Goal: Task Accomplishment & Management: Use online tool/utility

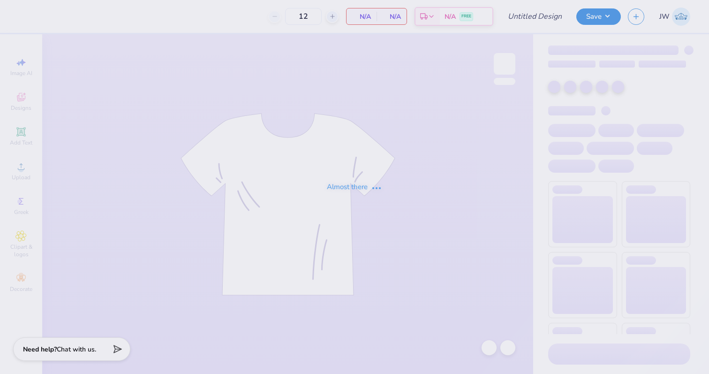
type input "kappa alpha theta 2025"
type input "70"
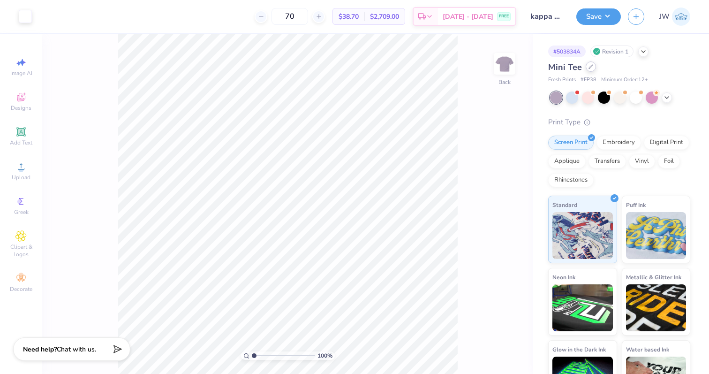
click at [588, 69] on div at bounding box center [591, 66] width 10 height 10
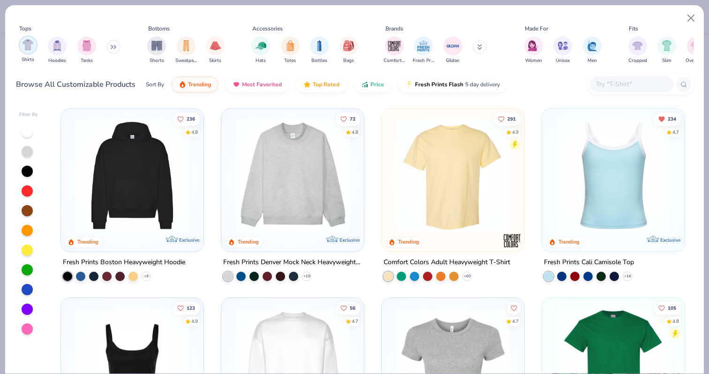
click at [32, 47] on img "filter for Shirts" at bounding box center [28, 44] width 11 height 11
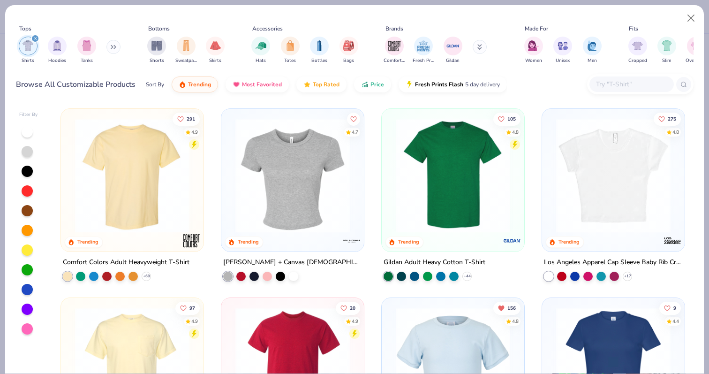
click at [24, 312] on div at bounding box center [27, 309] width 11 height 11
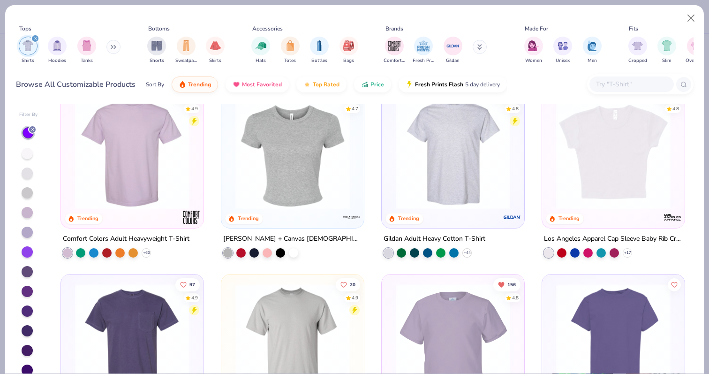
scroll to position [26, 0]
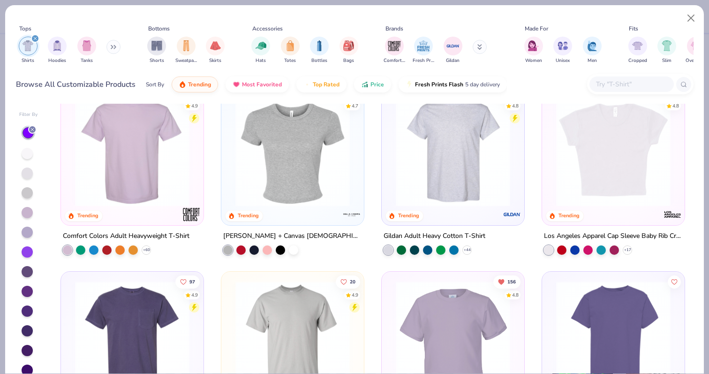
click at [163, 150] on img at bounding box center [132, 149] width 124 height 114
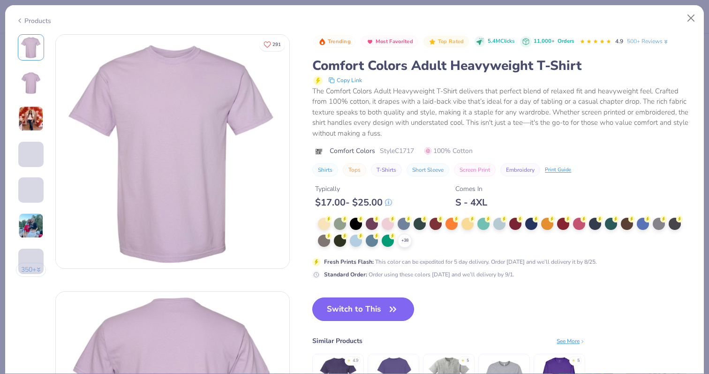
click at [404, 312] on button "Switch to This" at bounding box center [363, 308] width 102 height 23
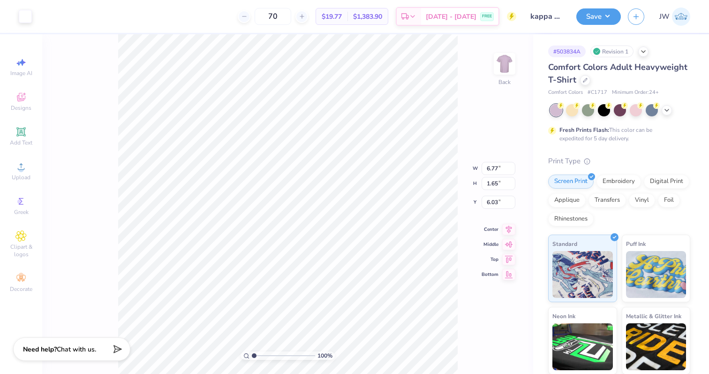
type input "3.81"
type input "9.62"
type input "2.34"
type input "3.00"
click at [588, 19] on button "Save" at bounding box center [599, 15] width 45 height 16
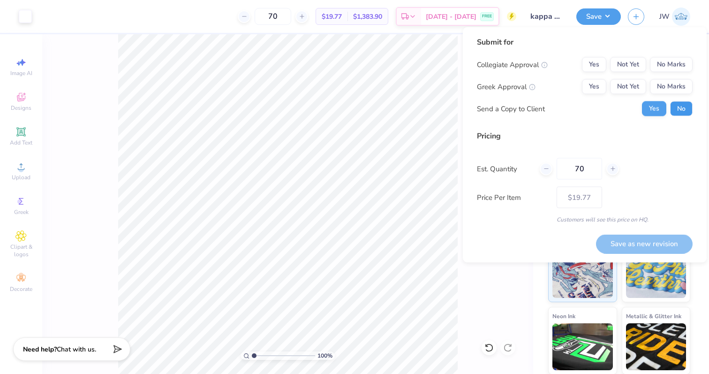
click at [673, 103] on button "No" at bounding box center [681, 108] width 23 height 15
click at [590, 86] on button "Yes" at bounding box center [594, 86] width 24 height 15
click at [688, 73] on div "Collegiate Approval Yes Not Yet No Marks Greek Approval Yes Not Yet No Marks Se…" at bounding box center [585, 86] width 216 height 59
click at [688, 60] on button "No Marks" at bounding box center [671, 64] width 43 height 15
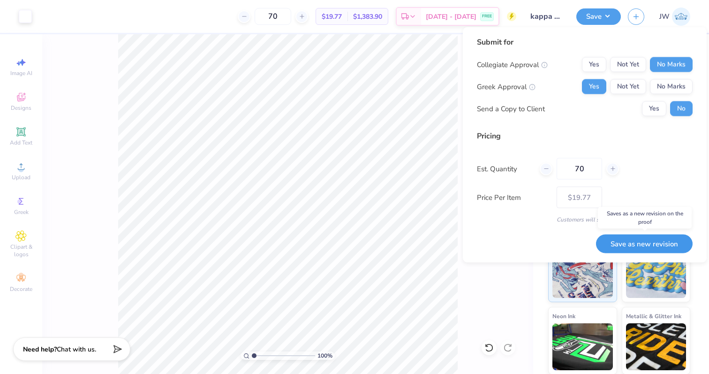
click at [638, 244] on button "Save as new revision" at bounding box center [644, 243] width 97 height 19
type input "$19.77"
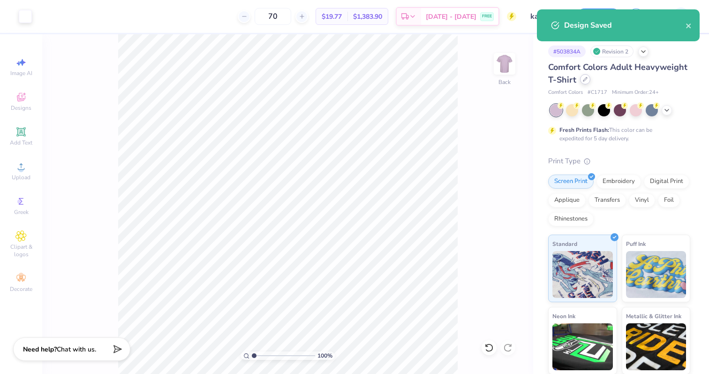
click at [586, 81] on icon at bounding box center [585, 79] width 5 height 5
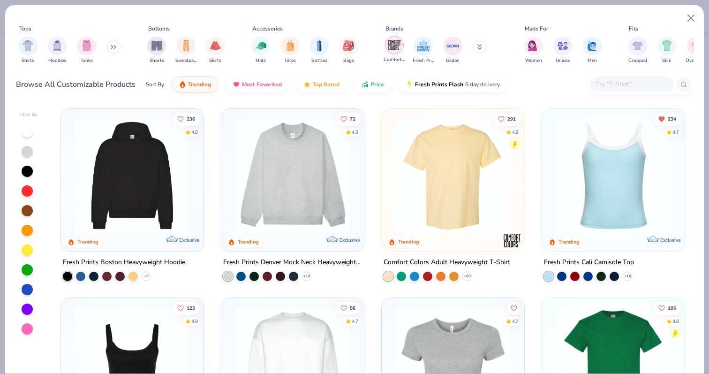
click at [386, 47] on div "filter for Comfort Colors" at bounding box center [394, 45] width 19 height 19
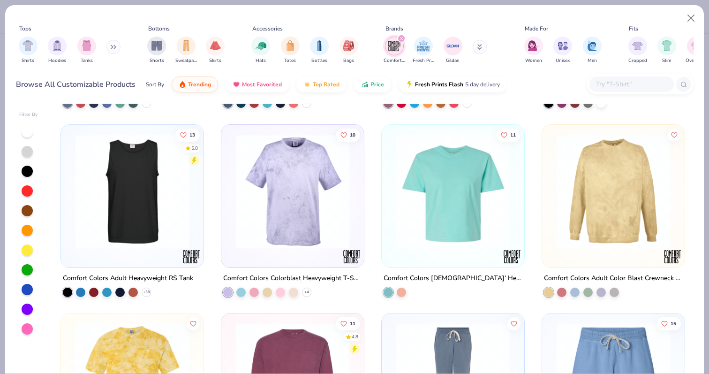
scroll to position [363, 0]
click at [471, 216] on img at bounding box center [453, 190] width 124 height 114
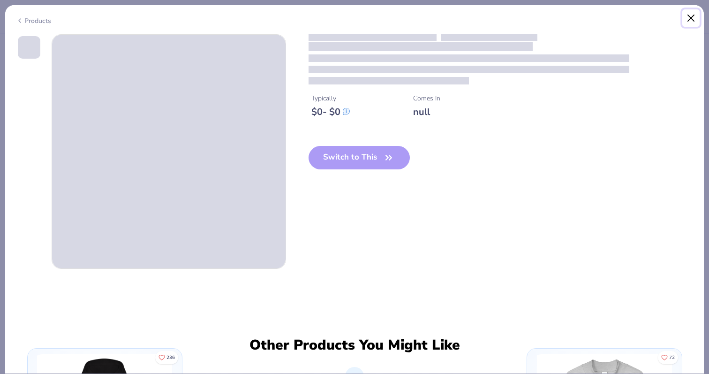
click at [695, 21] on button "Close" at bounding box center [692, 18] width 18 height 18
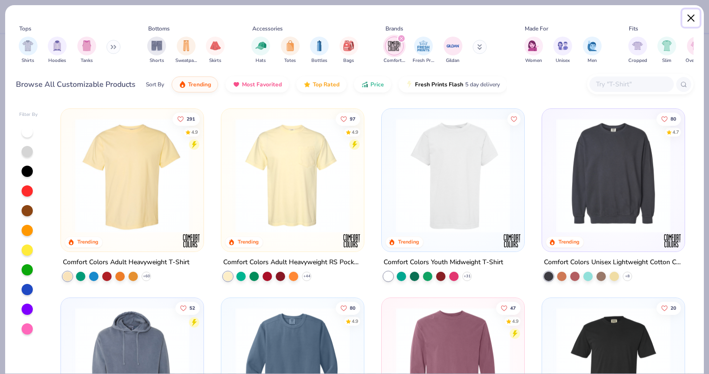
click at [687, 11] on button "Close" at bounding box center [692, 18] width 18 height 18
